Goal: Find specific page/section: Find specific page/section

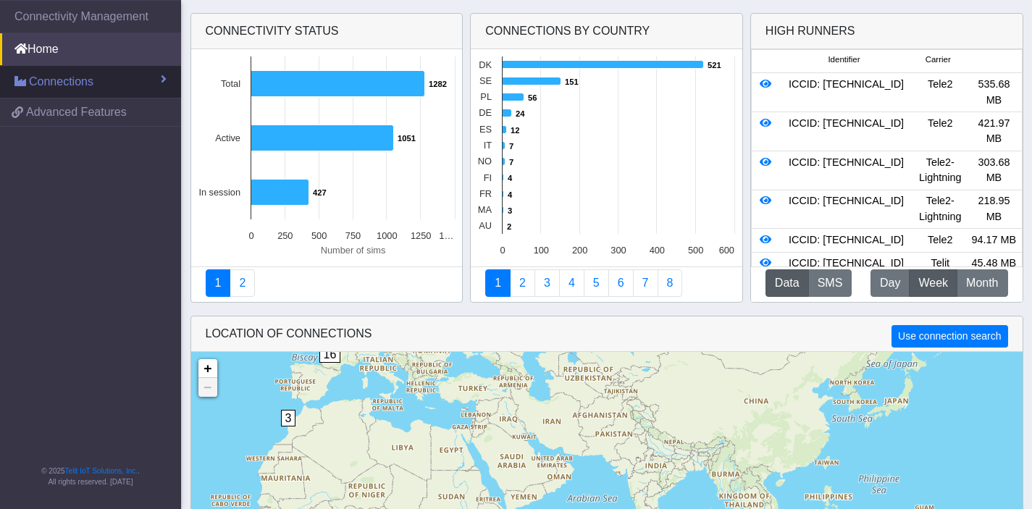
click at [35, 74] on span "Connections" at bounding box center [61, 81] width 64 height 17
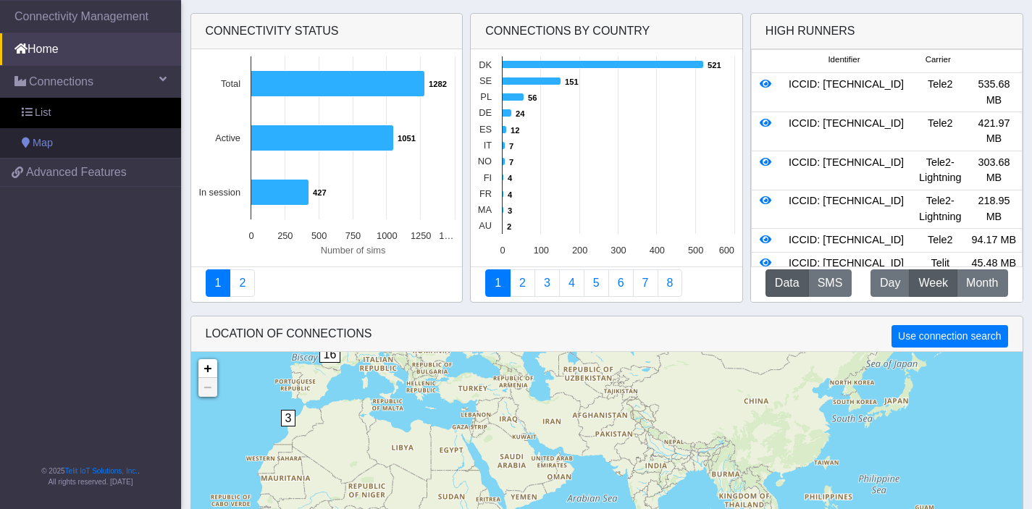
click at [59, 133] on link "Map" at bounding box center [90, 143] width 181 height 30
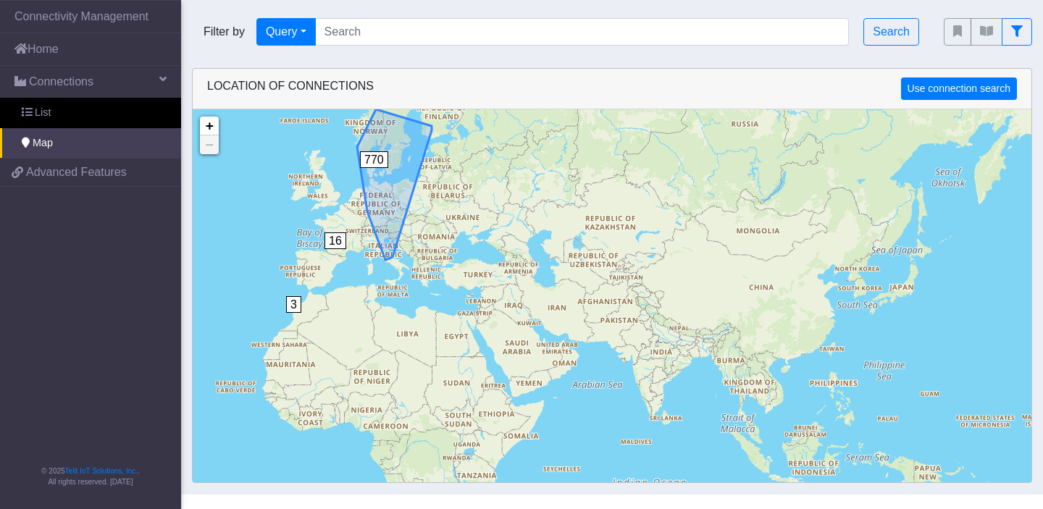
click at [385, 151] on span "770" at bounding box center [374, 159] width 28 height 17
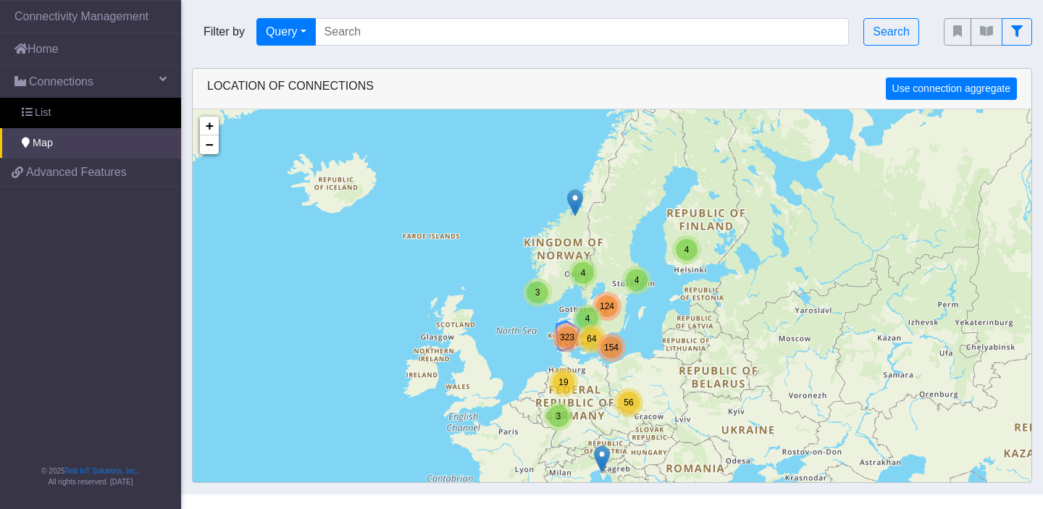
click at [567, 339] on span "323" at bounding box center [567, 337] width 14 height 10
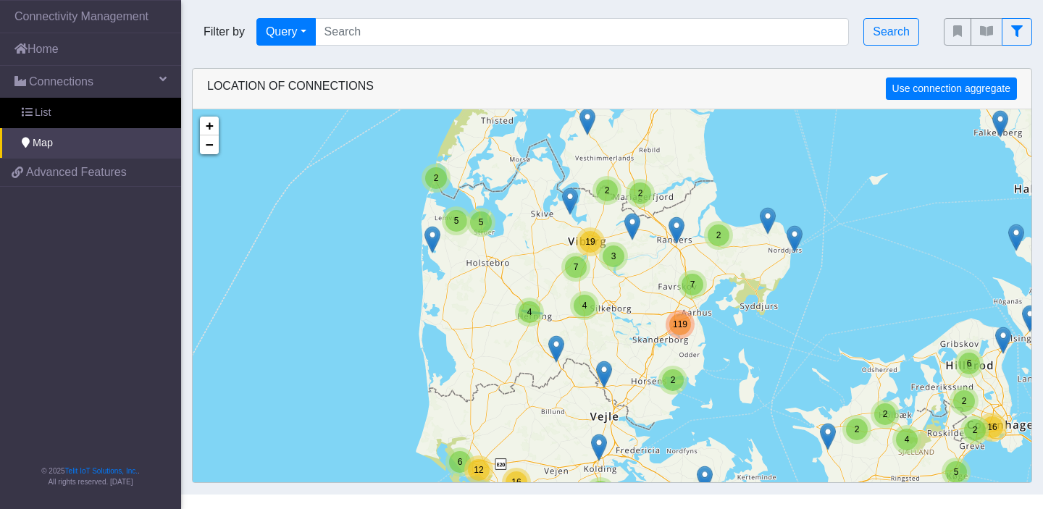
click at [535, 316] on div "4" at bounding box center [529, 312] width 22 height 22
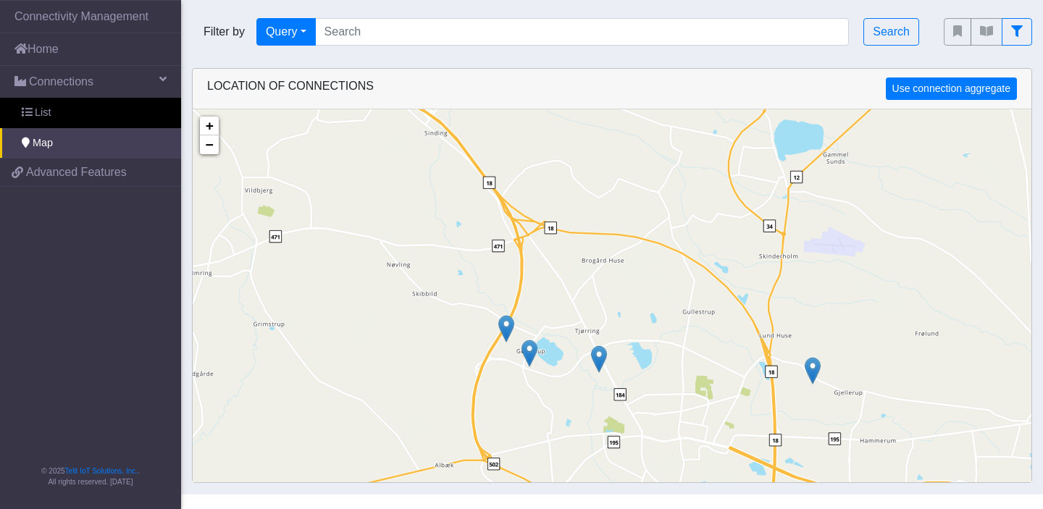
click at [601, 356] on img at bounding box center [599, 359] width 16 height 28
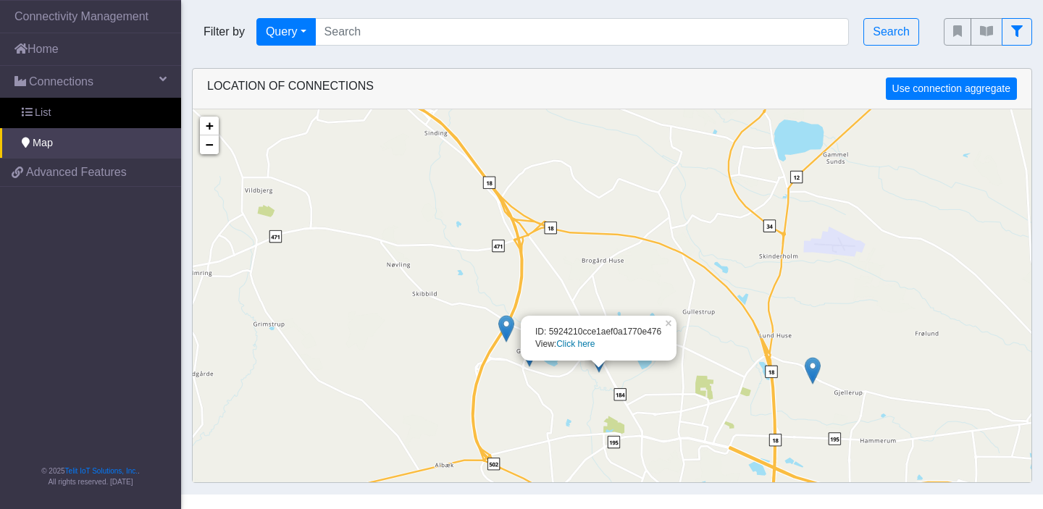
click at [585, 344] on link "Click here" at bounding box center [575, 344] width 38 height 10
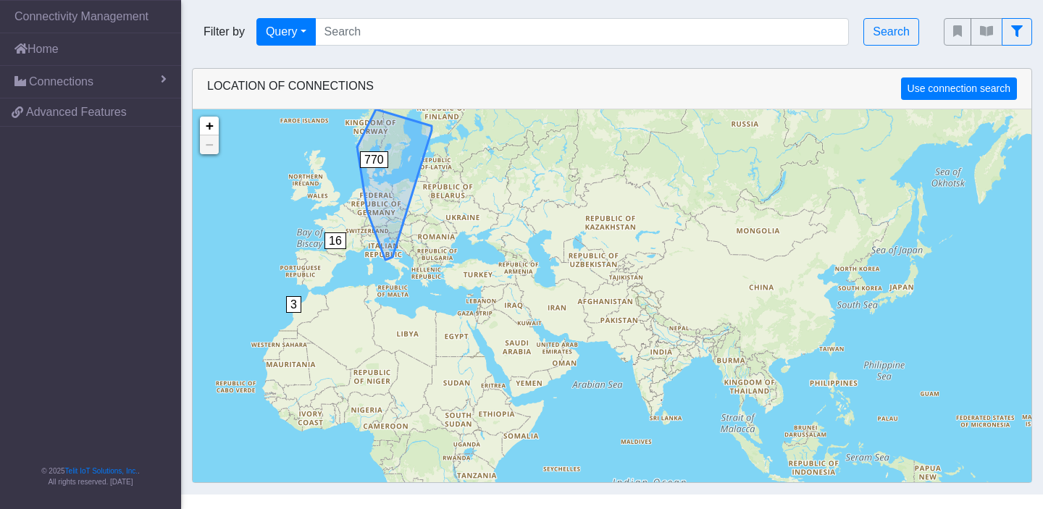
click at [384, 162] on span "770" at bounding box center [374, 159] width 28 height 17
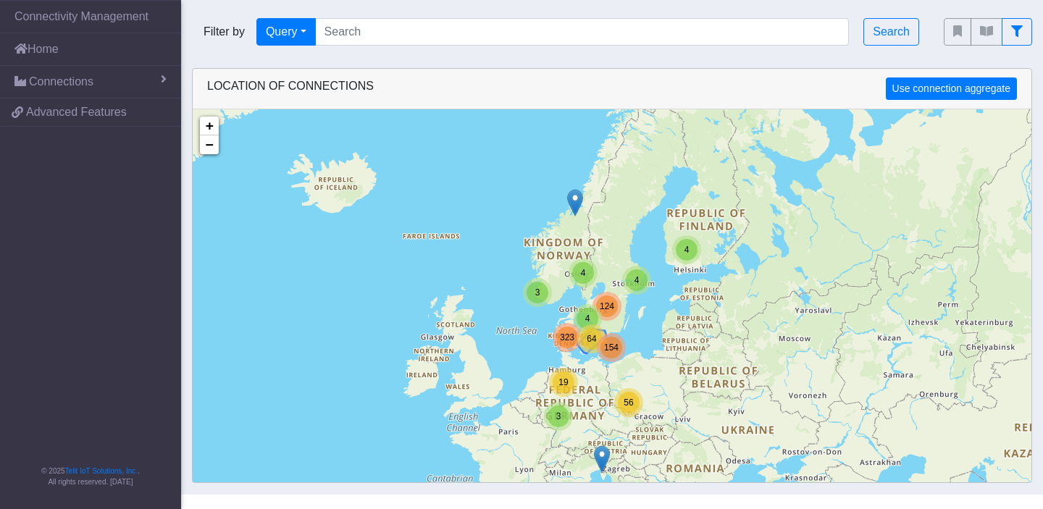
click at [584, 342] on div "64" at bounding box center [592, 339] width 22 height 22
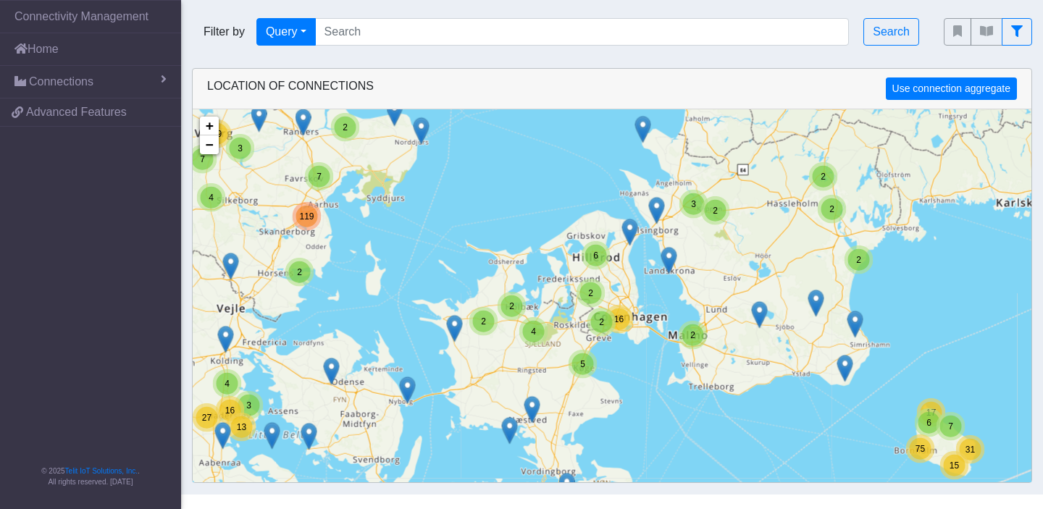
drag, startPoint x: 461, startPoint y: 437, endPoint x: 497, endPoint y: 398, distance: 52.3
click at [497, 398] on div "2 6 2 4 7 31 6 17 15 75 4 2 3 6 10 77 2 6 2 7 2 2 2 2 3 2 2 4 2 6 5 2 2 16 2 4 …" at bounding box center [612, 363] width 838 height 509
